Goal: Navigation & Orientation: Find specific page/section

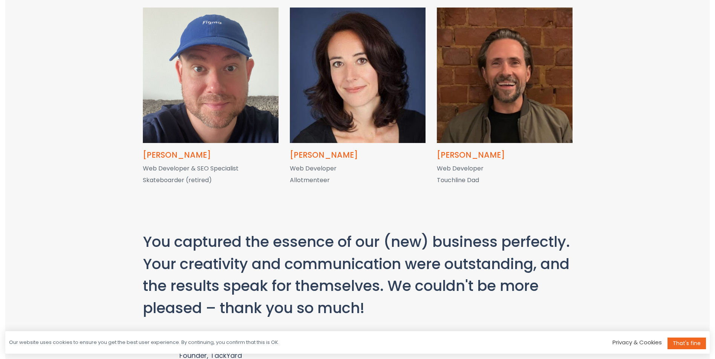
scroll to position [1312, 0]
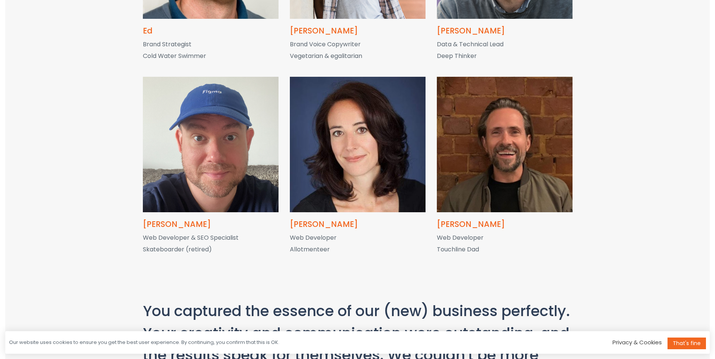
click at [656, 109] on section "Here are some of our good people; all creative, knowledgable (lovely) experts. …" at bounding box center [357, 55] width 704 height 490
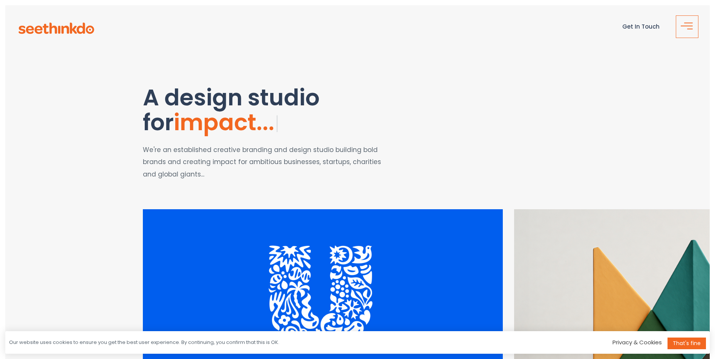
click at [691, 29] on span "button" at bounding box center [690, 29] width 6 height 1
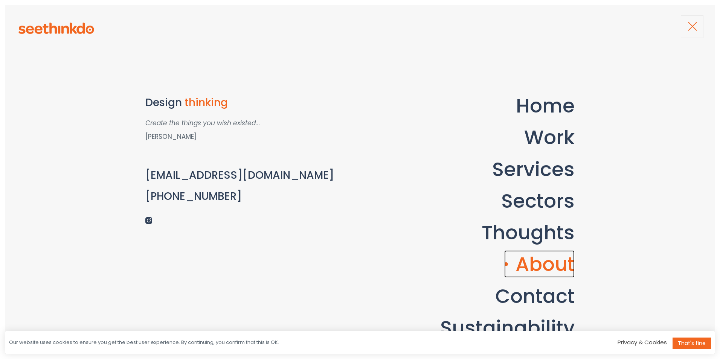
drag, startPoint x: 543, startPoint y: 261, endPoint x: 551, endPoint y: 260, distance: 7.6
click at [543, 261] on link "About" at bounding box center [540, 265] width 70 height 28
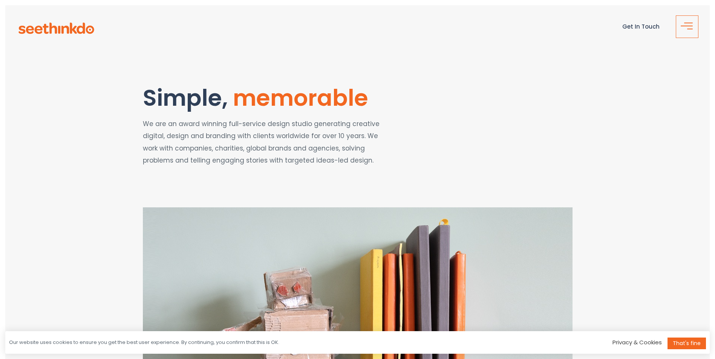
click at [692, 20] on button "button" at bounding box center [687, 26] width 23 height 23
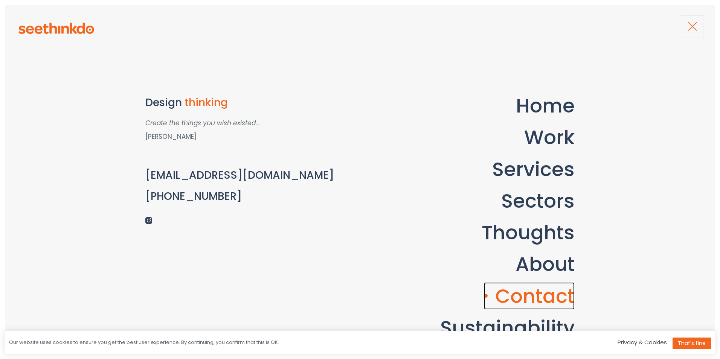
click at [564, 294] on link "Contact" at bounding box center [529, 297] width 91 height 28
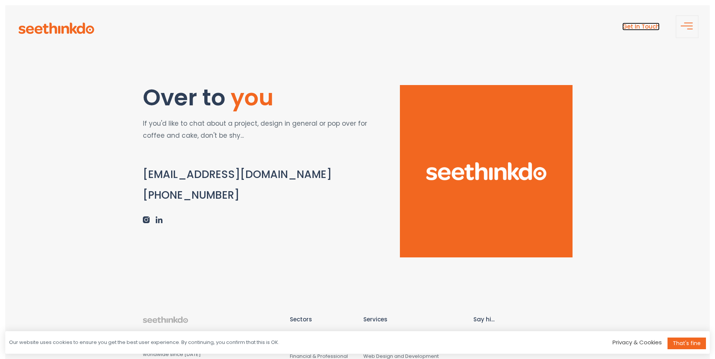
click at [638, 25] on link "Get In Touch" at bounding box center [640, 27] width 37 height 8
click at [689, 25] on span "button" at bounding box center [689, 29] width 15 height 9
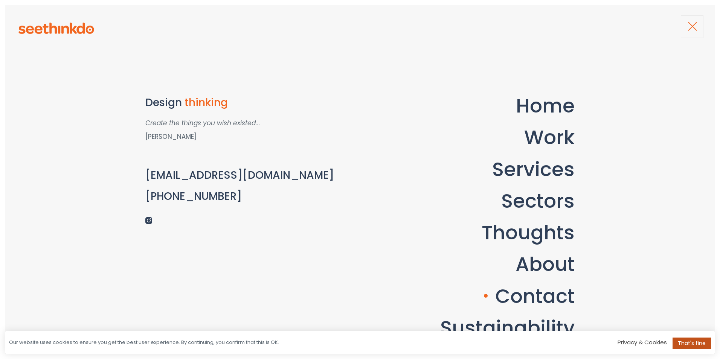
click at [691, 345] on link "That's fine" at bounding box center [692, 344] width 38 height 12
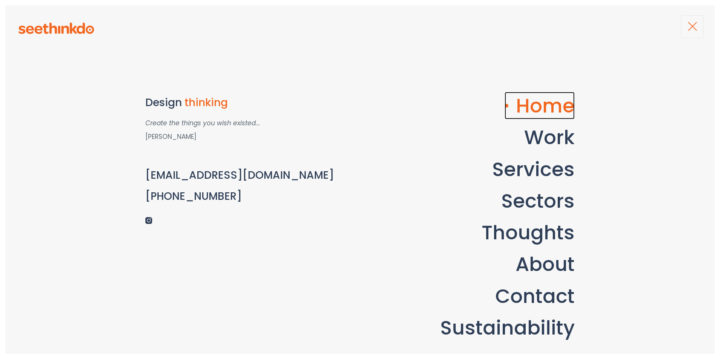
click at [550, 101] on link "Home" at bounding box center [540, 106] width 70 height 28
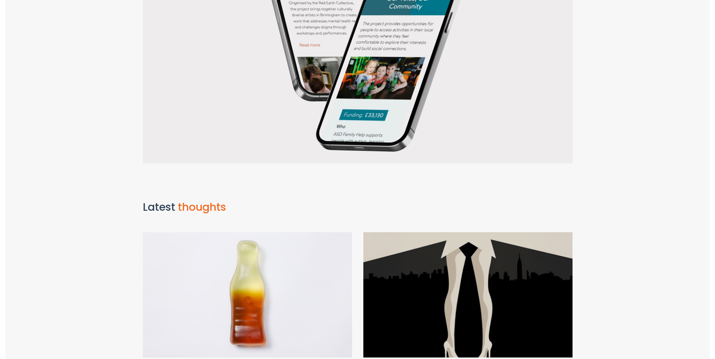
scroll to position [716, 0]
